Goal: Find contact information: Find contact information

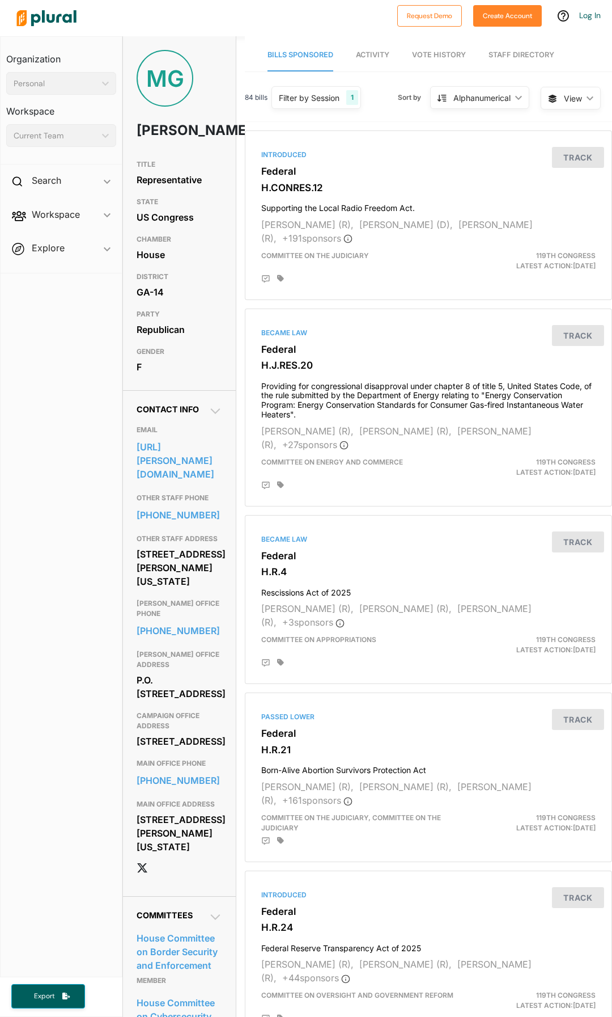
drag, startPoint x: 135, startPoint y: 724, endPoint x: 218, endPoint y: 743, distance: 85.0
click at [218, 743] on div "Contact Info EMAIL [URL][PERSON_NAME][DOMAIN_NAME] OTHER STAFF PHONE [PHONE_NUM…" at bounding box center [179, 643] width 113 height 506
drag, startPoint x: 137, startPoint y: 780, endPoint x: 214, endPoint y: 808, distance: 81.8
click at [214, 750] on div "[STREET_ADDRESS]" at bounding box center [180, 741] width 86 height 17
copy div "[STREET_ADDRESS]"
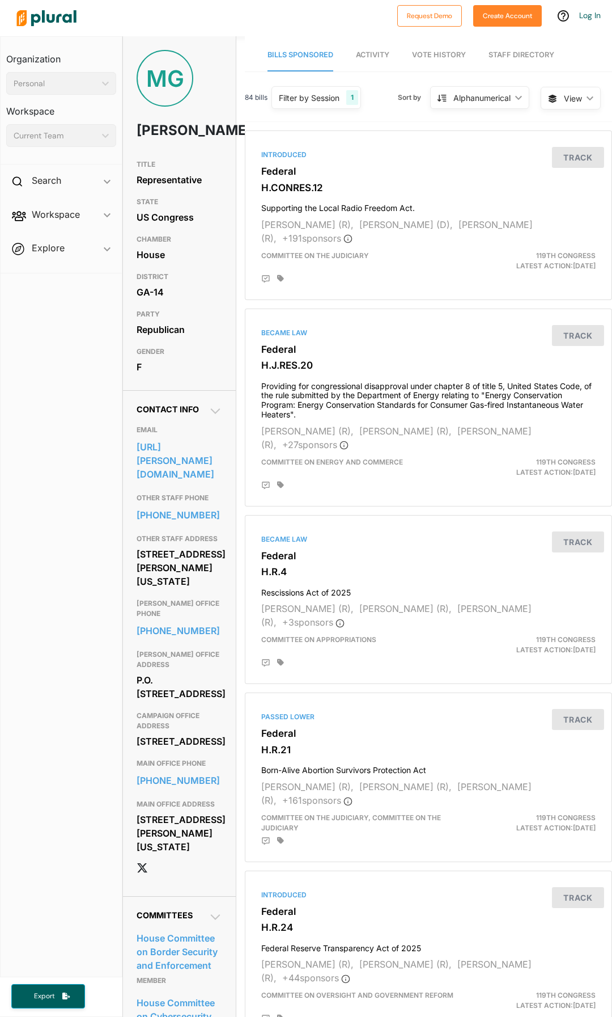
drag, startPoint x: 137, startPoint y: 725, endPoint x: 216, endPoint y: 736, distance: 79.6
click at [216, 702] on div "P.O. [STREET_ADDRESS]" at bounding box center [180, 686] width 86 height 31
copy div "P.O. [STREET_ADDRESS]"
